Goal: Task Accomplishment & Management: Use online tool/utility

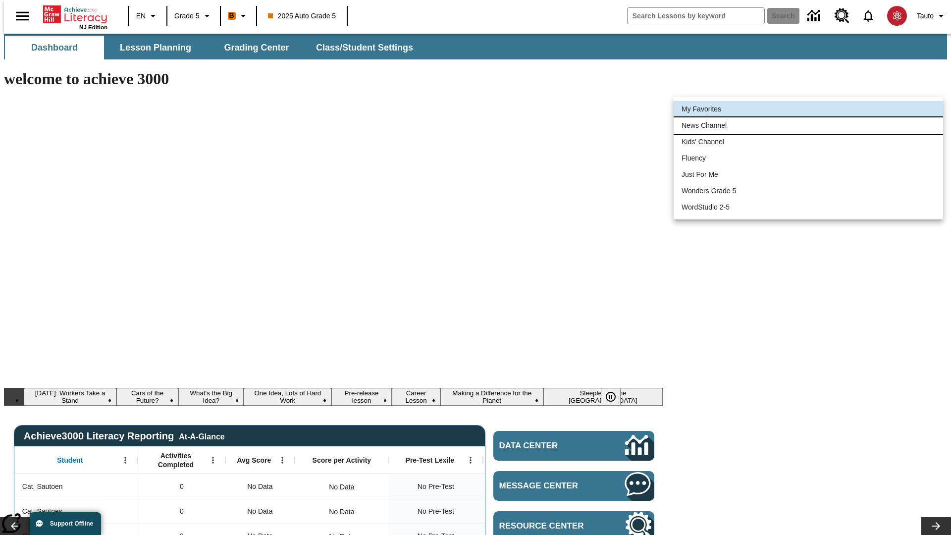
click at [808, 125] on li "News Channel" at bounding box center [808, 125] width 269 height 16
type input "120"
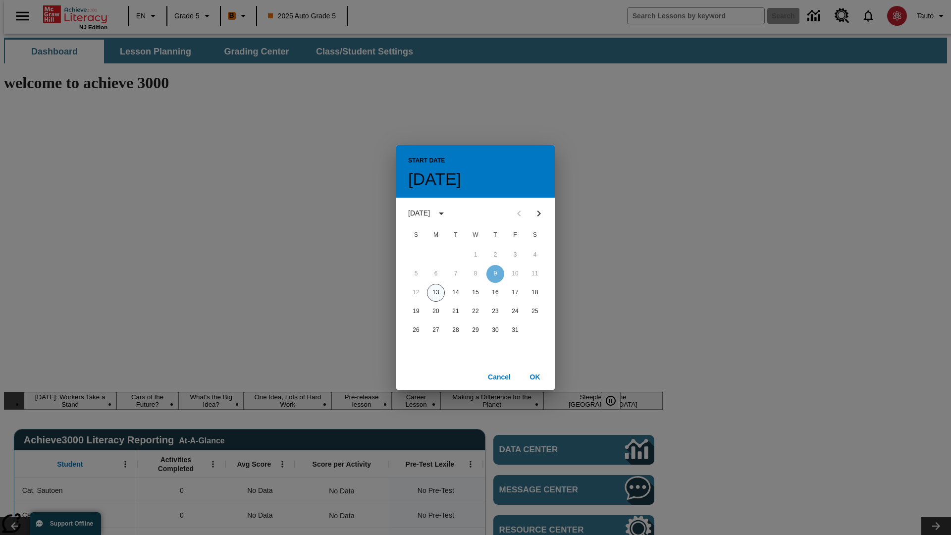
click at [436, 292] on button "13" at bounding box center [436, 293] width 18 height 18
click at [535, 376] on button "OK" at bounding box center [535, 377] width 32 height 18
